Goal: Check status: Check status

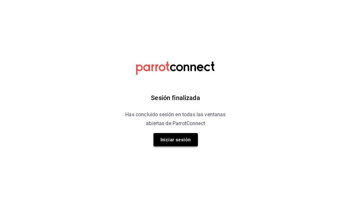
click at [187, 137] on button "Iniciar sesión" at bounding box center [175, 139] width 44 height 13
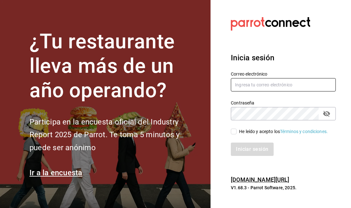
click at [268, 82] on input "text" at bounding box center [283, 84] width 105 height 13
type input "1"
type input "s"
type input "[EMAIL_ADDRESS][DOMAIN_NAME]"
click at [235, 132] on input "He leído y acepto los Términos y condiciones." at bounding box center [234, 131] width 6 height 6
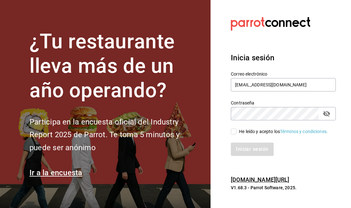
checkbox input "true"
click at [246, 150] on button "Iniciar sesión" at bounding box center [252, 148] width 43 height 13
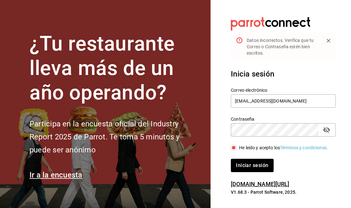
click at [327, 129] on icon "passwordField" at bounding box center [326, 130] width 7 height 6
click at [259, 167] on button "Iniciar sesión" at bounding box center [252, 164] width 43 height 13
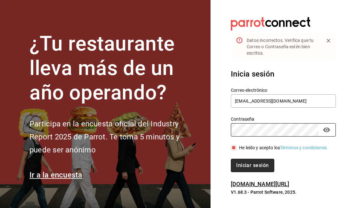
click at [249, 168] on button "Iniciar sesión" at bounding box center [252, 164] width 43 height 13
click at [264, 171] on button "Iniciar sesión" at bounding box center [252, 164] width 43 height 13
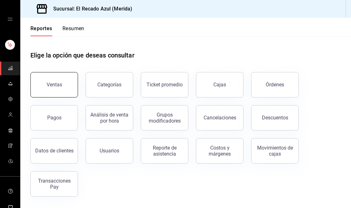
click at [59, 85] on div "Ventas" at bounding box center [55, 84] width 16 height 6
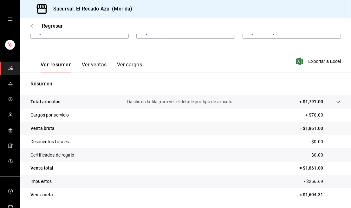
scroll to position [76, 0]
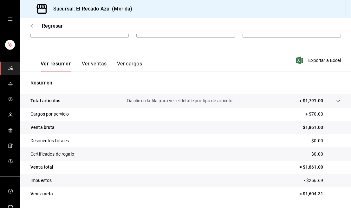
click at [322, 103] on p "+ $1,791.00" at bounding box center [311, 100] width 24 height 7
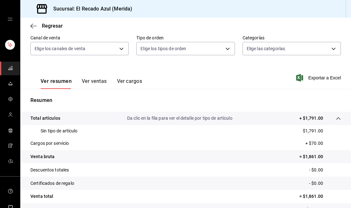
scroll to position [3, 0]
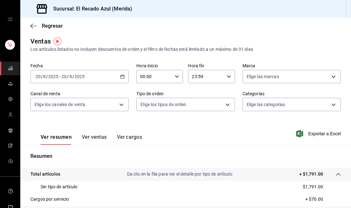
click at [72, 73] on div "2025-08-20 20 / 8 / 2025 - 2025-08-20 20 / 8 / 2025" at bounding box center [79, 76] width 98 height 13
click at [102, 74] on div "2025-08-20 20 / 8 / 2025 - 2025-08-20 20 / 8 / 2025" at bounding box center [79, 76] width 98 height 13
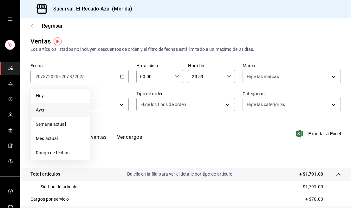
click at [52, 115] on li "Ayer" at bounding box center [60, 110] width 59 height 14
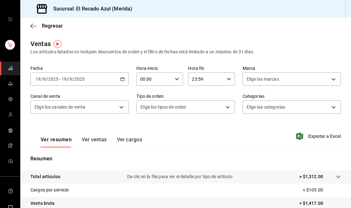
click at [85, 76] on div "2025-08-19 19 / 8 / 2025 - 2025-08-19 19 / 8 / 2025" at bounding box center [79, 78] width 98 height 13
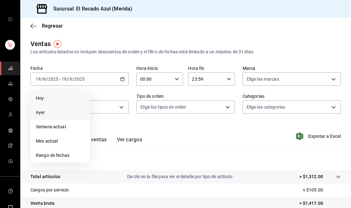
click at [61, 96] on span "Hoy" at bounding box center [60, 98] width 49 height 7
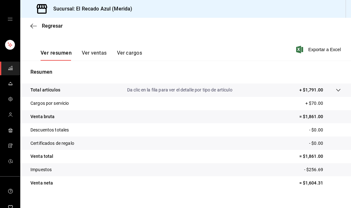
scroll to position [88, 0]
